Goal: Communication & Community: Share content

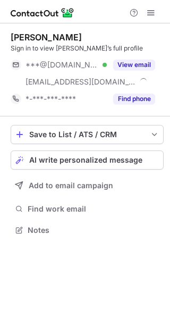
scroll to position [223, 170]
click at [50, 162] on span "AI write personalized message" at bounding box center [85, 160] width 113 height 9
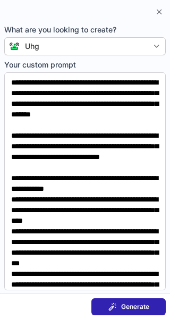
click at [125, 308] on span "Generate" at bounding box center [135, 307] width 28 height 9
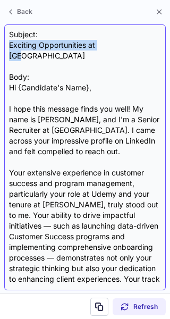
drag, startPoint x: 121, startPoint y: 48, endPoint x: 7, endPoint y: 46, distance: 114.4
click at [7, 46] on div "Subject: Exciting Opportunities at UHG Body: Hi {Candidate's Name}, I hope this…" at bounding box center [85, 157] width 162 height 266
copy div "Exciting Opportunities at UHG"
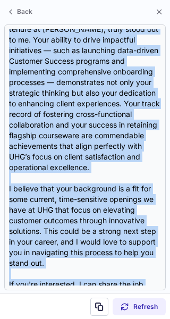
scroll to position [265, 0]
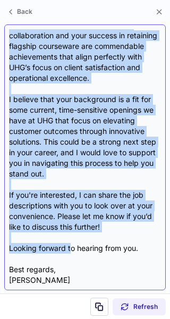
drag, startPoint x: 10, startPoint y: 78, endPoint x: 73, endPoint y: 236, distance: 170.5
click at [73, 236] on div "Subject: Exciting Opportunities at UHG Body: Hi {Candidate's Name}, I hope this…" at bounding box center [85, 157] width 152 height 256
copy div "Hi {Candidate's Name}, I hope this message finds you well! My name is Rob Pauls…"
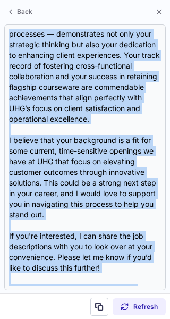
scroll to position [0, 0]
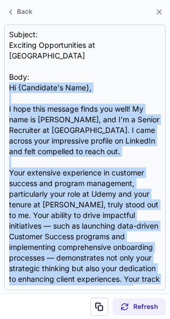
drag, startPoint x: 144, startPoint y: 238, endPoint x: 1, endPoint y: 79, distance: 213.6
click at [1, 79] on section "Subject: Exciting Opportunities at UHG Body: Hi {Candidate's Name}, I hope this…" at bounding box center [85, 157] width 170 height 272
copy div "Hi {Candidate's Name}, I hope this message finds you well! My name is Rob Pauls…"
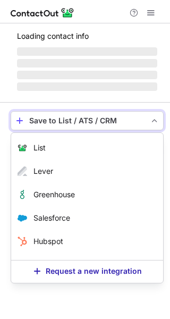
scroll to position [209, 170]
click at [61, 123] on div "Save to List / ATS / CRM" at bounding box center [87, 120] width 116 height 9
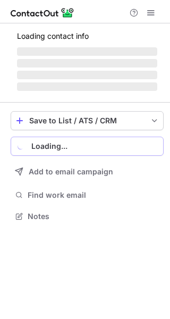
click at [59, 152] on button "Loading..." at bounding box center [87, 146] width 153 height 19
click at [7, 151] on div "Loading contact info ‌ ‌ ‌ ‌ Save to List / ATS / CRM List Select Lever Connect…" at bounding box center [85, 127] width 170 height 209
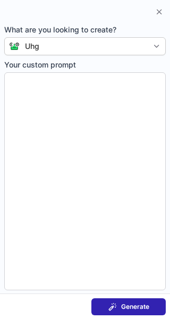
type textarea "**********"
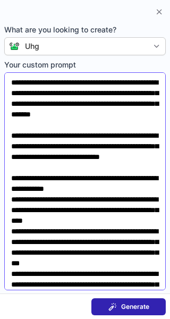
scroll to position [217, 0]
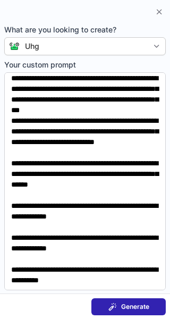
click at [109, 304] on span at bounding box center [113, 307] width 9 height 9
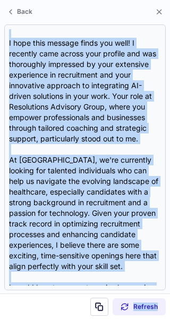
scroll to position [190, 0]
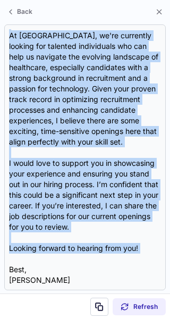
drag, startPoint x: 8, startPoint y: 78, endPoint x: 181, endPoint y: 245, distance: 240.7
click at [170, 245] on html "Jessica Hernandez Sign in to view Jessica’s full profile ***@gmail.com Verified…" at bounding box center [85, 159] width 170 height 319
copy div "Hi Jessica, I hope this message finds you well! I recently came across your pro…"
